Goal: Task Accomplishment & Management: Use online tool/utility

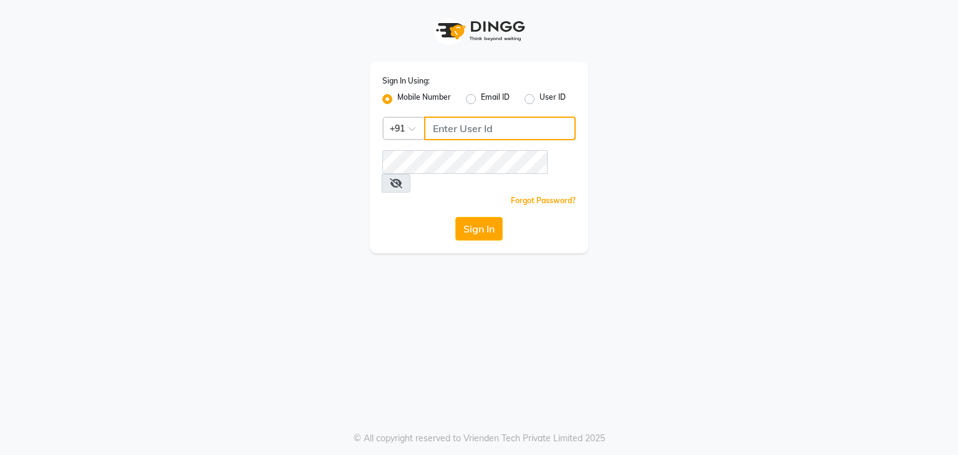
click at [488, 123] on input "Username" at bounding box center [500, 129] width 152 height 24
drag, startPoint x: 519, startPoint y: 130, endPoint x: 351, endPoint y: 141, distance: 168.1
click at [351, 141] on div "Sign In Using: Mobile Number Email ID User ID Country Code × [PHONE_NUMBER] Rem…" at bounding box center [478, 126] width 711 height 253
drag, startPoint x: 473, startPoint y: 129, endPoint x: 486, endPoint y: 142, distance: 17.6
type input "7009213707"
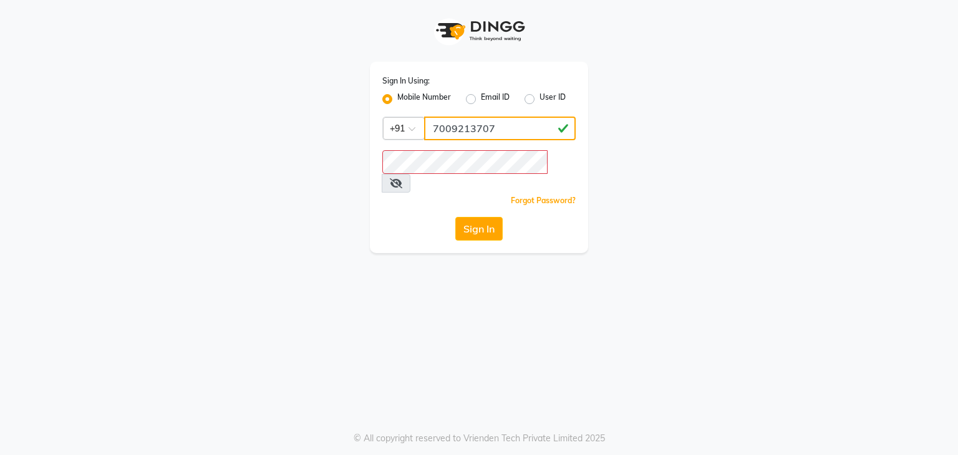
drag, startPoint x: 516, startPoint y: 133, endPoint x: 440, endPoint y: 145, distance: 77.6
click at [440, 145] on div "Sign In Using: Mobile Number Email ID User ID Country Code × [PHONE_NUMBER] Rem…" at bounding box center [479, 157] width 218 height 191
drag, startPoint x: 427, startPoint y: 128, endPoint x: 534, endPoint y: 128, distance: 106.6
click at [534, 128] on input "7009213707" at bounding box center [500, 129] width 152 height 24
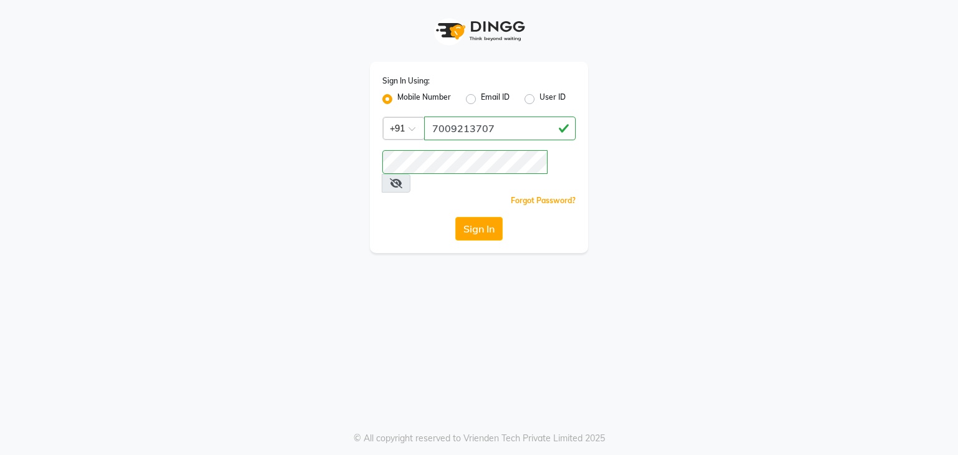
click at [489, 222] on button "Sign In" at bounding box center [478, 229] width 47 height 24
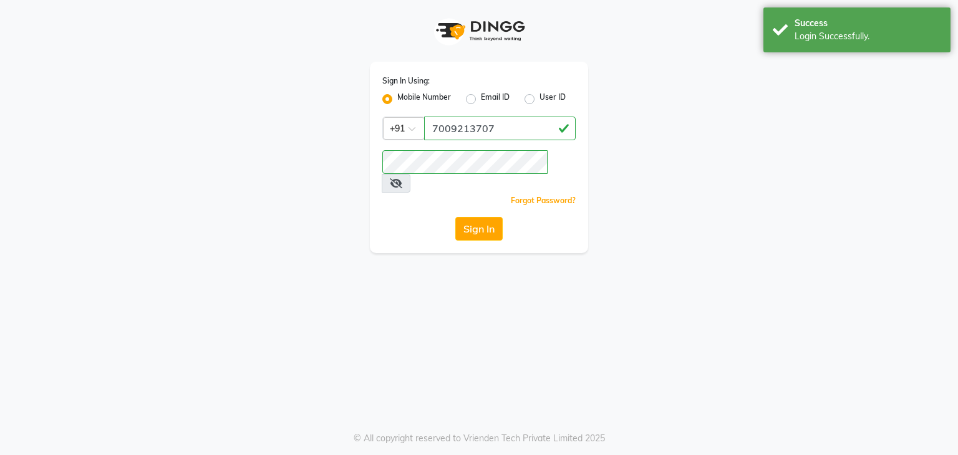
click at [853, 110] on app-login "Sign In Using: Mobile Number Email ID User ID Country Code × [PHONE_NUMBER] Rem…" at bounding box center [479, 126] width 958 height 253
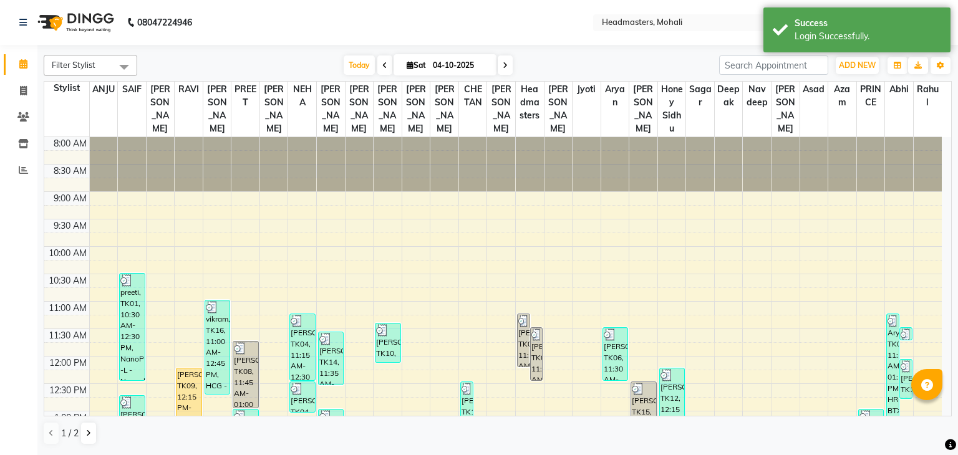
click at [539, 34] on nav "08047224946 Select Location × Headmasters, Mohali Default Panel My Panel Englis…" at bounding box center [479, 22] width 958 height 45
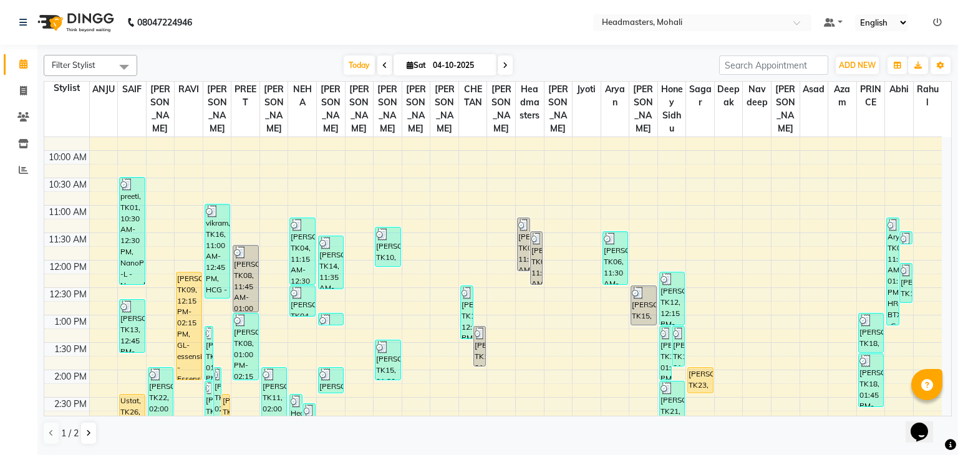
scroll to position [125, 0]
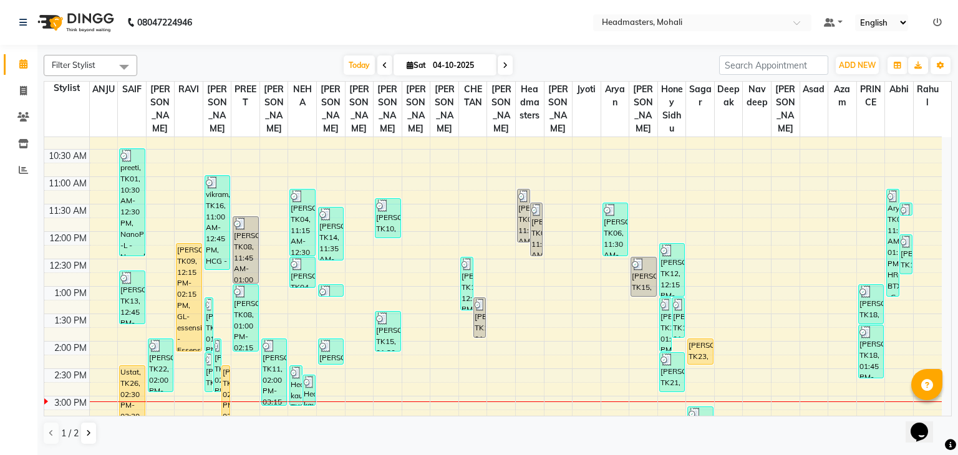
drag, startPoint x: 375, startPoint y: 53, endPoint x: 382, endPoint y: 59, distance: 8.8
click at [379, 55] on div "Filter Stylist Select All [PERSON_NAME] [PERSON_NAME] [PERSON_NAME] [PERSON_NAM…" at bounding box center [498, 250] width 908 height 400
click at [383, 62] on icon at bounding box center [384, 65] width 5 height 7
type input "03-10-2025"
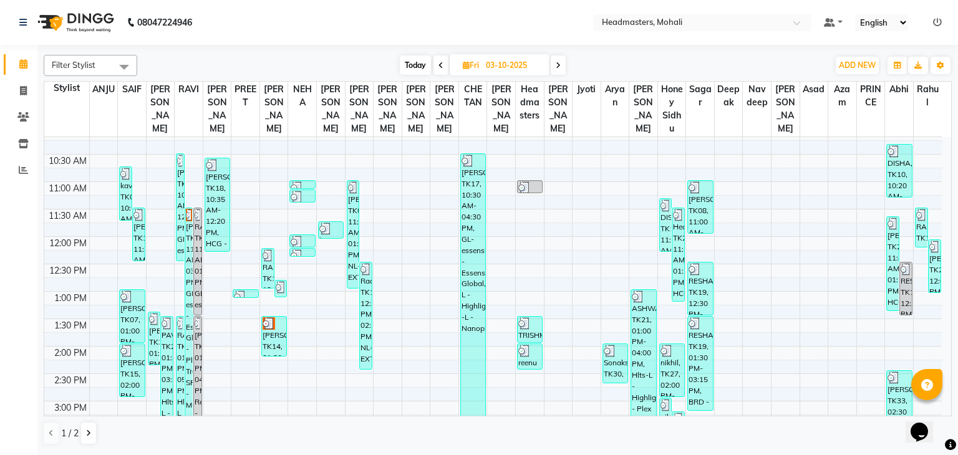
scroll to position [107, 0]
